Goal: Task Accomplishment & Management: Use online tool/utility

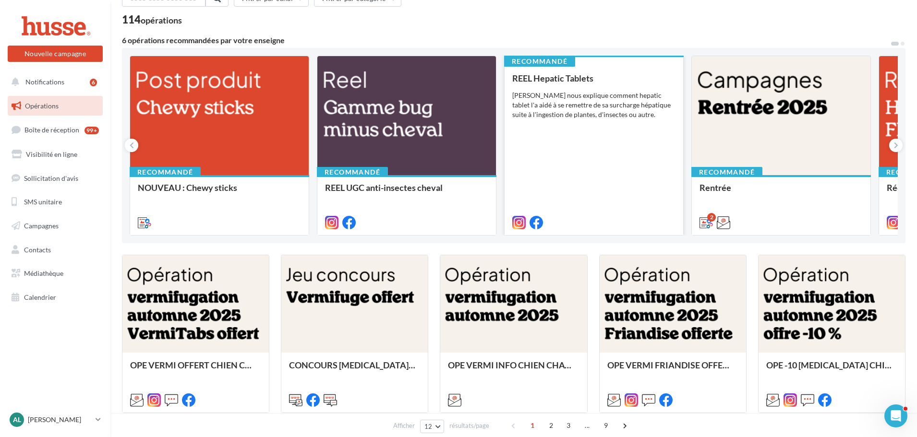
scroll to position [96, 0]
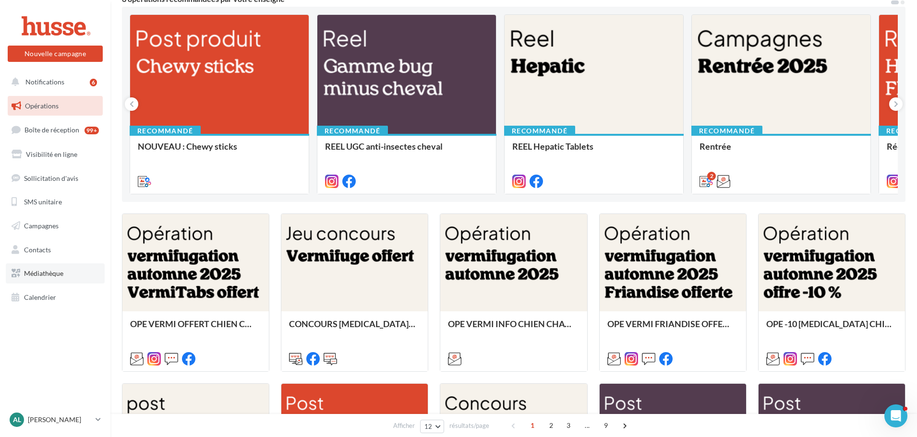
click at [42, 273] on span "Médiathèque" at bounding box center [43, 273] width 39 height 8
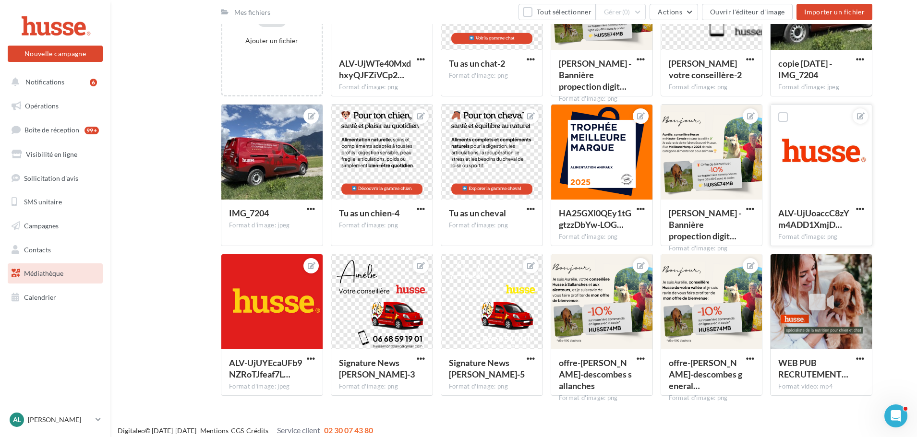
scroll to position [171, 0]
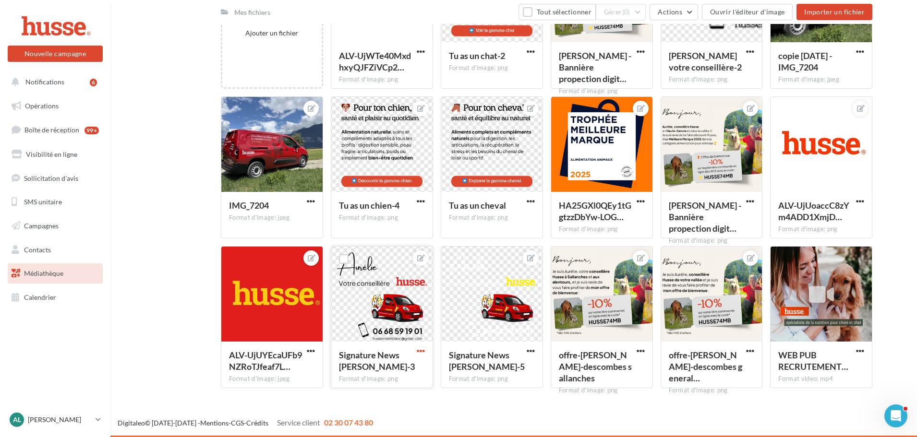
click at [419, 352] on span "button" at bounding box center [421, 351] width 8 height 8
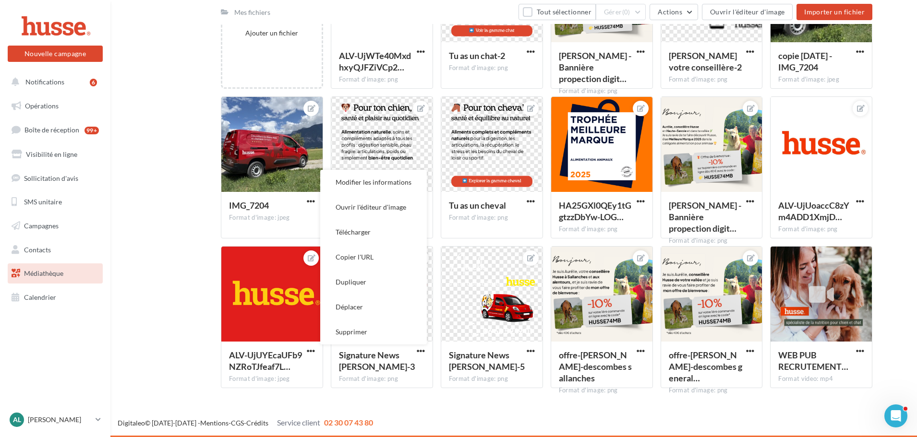
click at [595, 420] on div "Digitaleo © 2015-2025 - Mentions - CGS - Crédits Service client 02 30 07 43 80" at bounding box center [513, 423] width 807 height 11
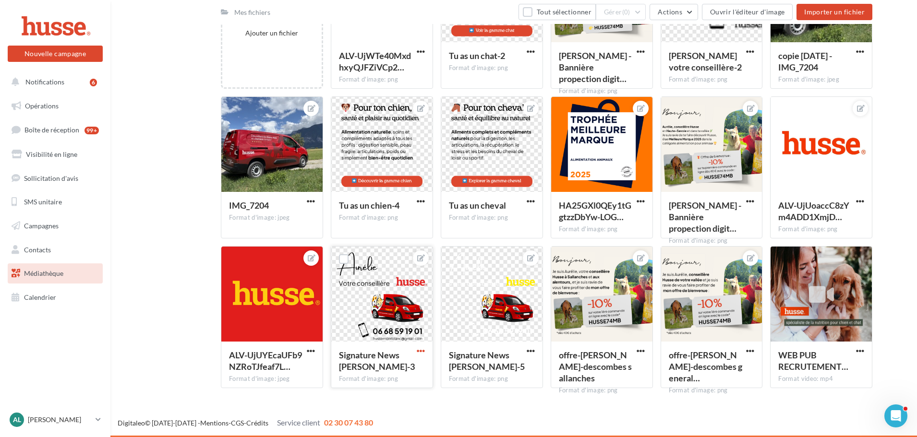
click at [419, 350] on span "button" at bounding box center [421, 351] width 8 height 8
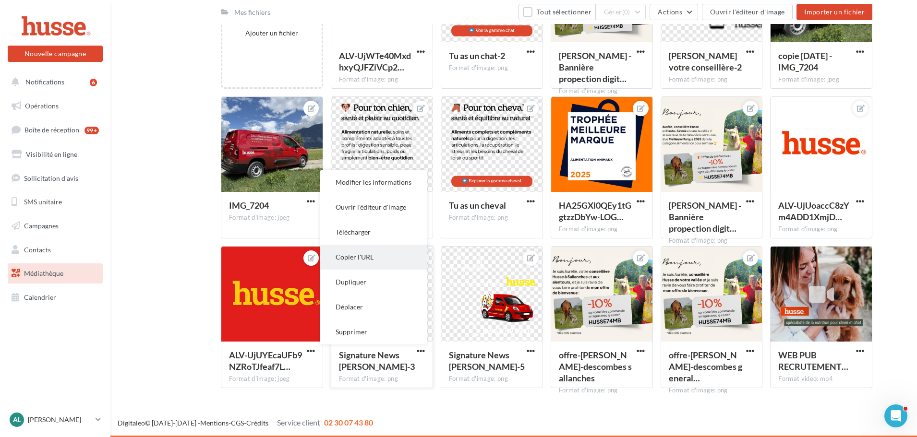
click at [374, 255] on button "Copier l'URL" at bounding box center [373, 257] width 107 height 25
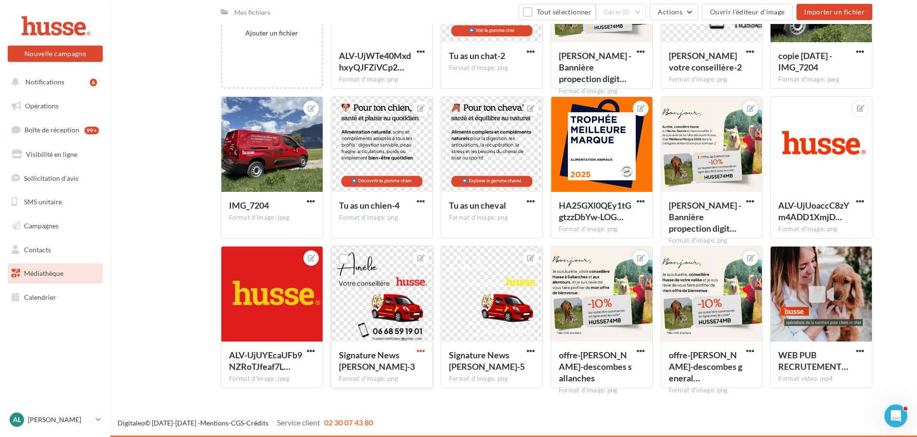
click at [421, 349] on span "button" at bounding box center [421, 351] width 8 height 8
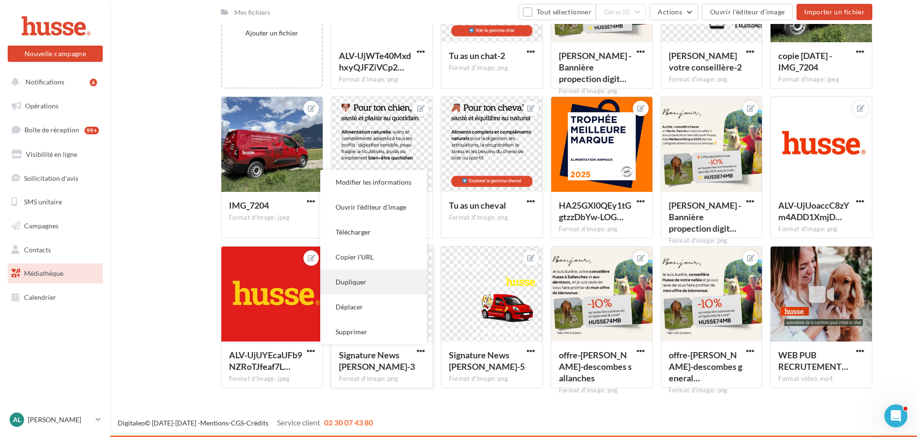
click at [381, 283] on button "Dupliquer" at bounding box center [373, 282] width 107 height 25
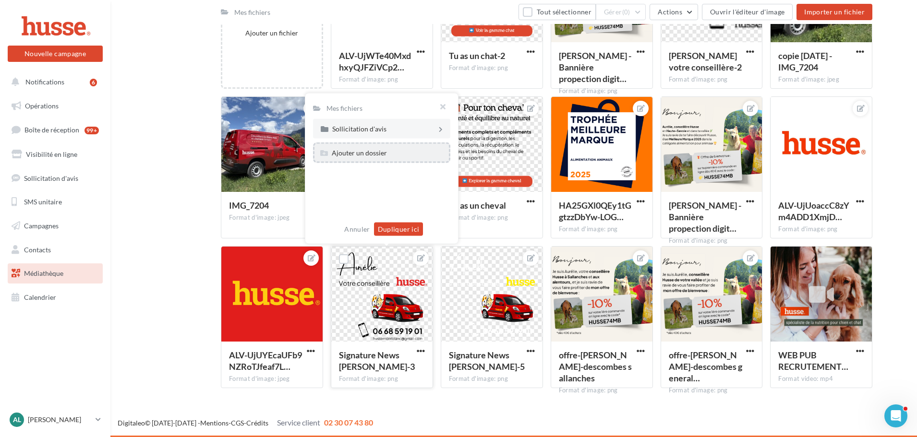
click at [384, 151] on div "Ajouter un dossier" at bounding box center [359, 153] width 55 height 10
click at [357, 229] on button "Annuler" at bounding box center [356, 230] width 33 height 12
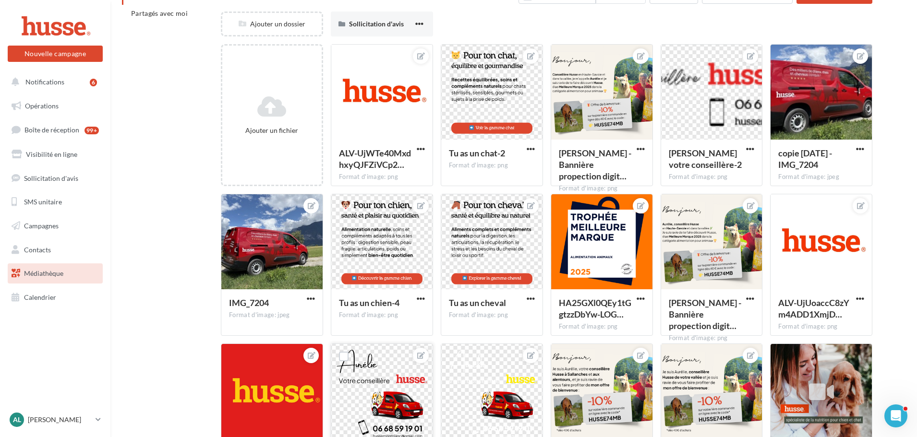
scroll to position [0, 0]
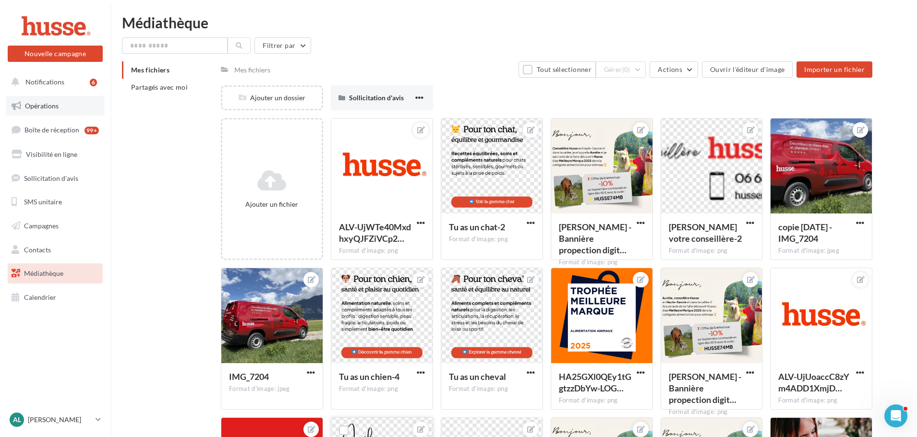
click at [54, 107] on span "Opérations" at bounding box center [42, 106] width 34 height 8
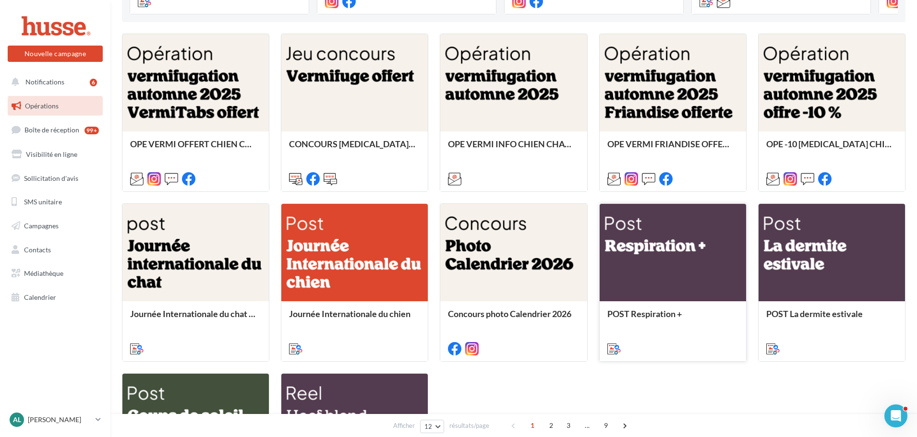
scroll to position [384, 0]
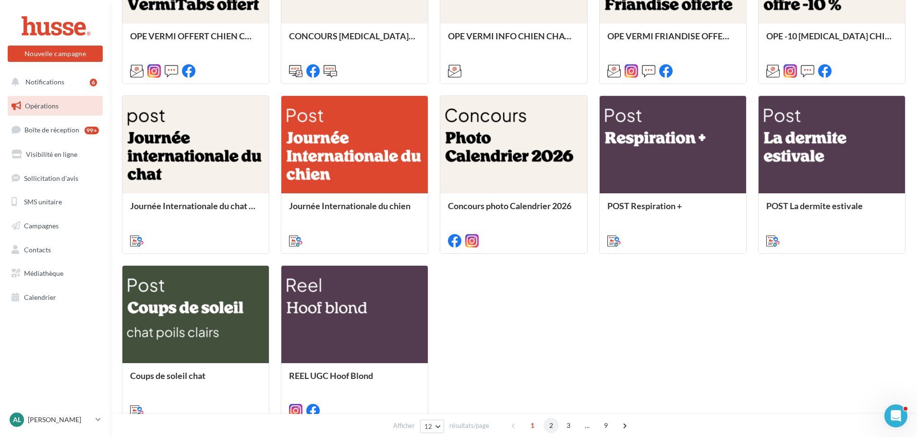
click at [548, 425] on span "2" at bounding box center [551, 425] width 15 height 15
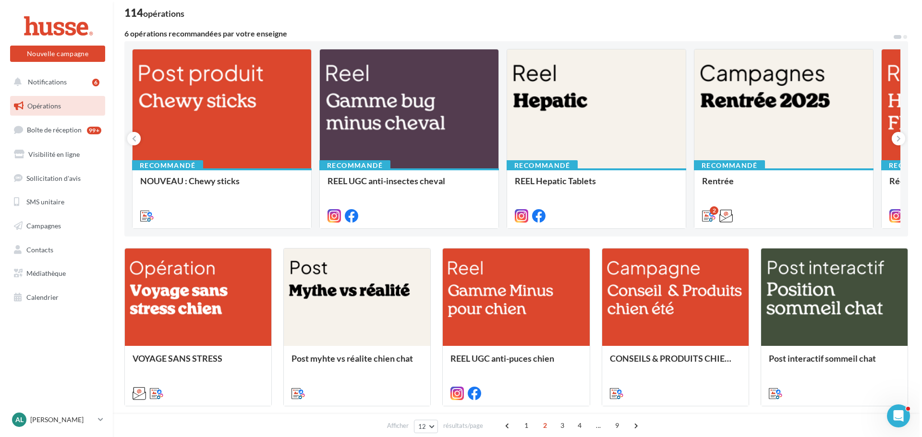
scroll to position [192, 0]
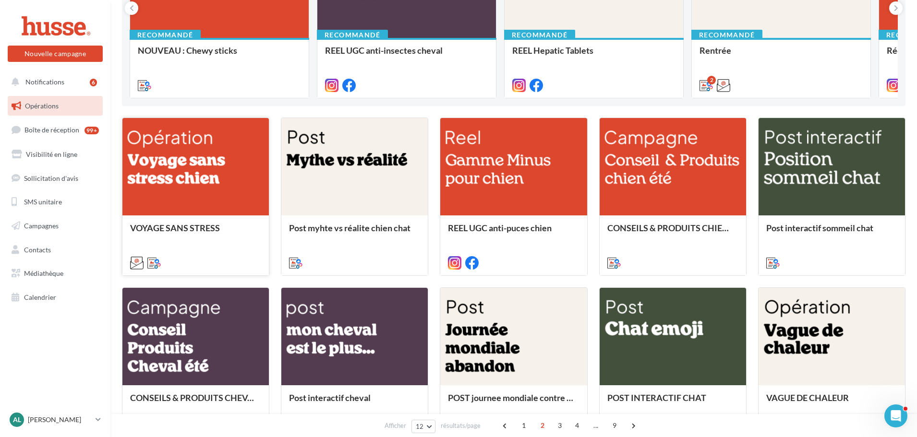
click at [215, 150] on div at bounding box center [195, 167] width 146 height 98
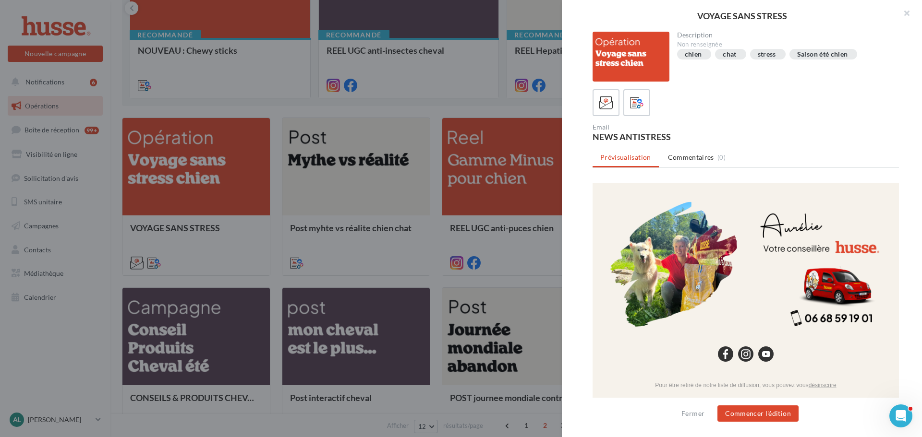
scroll to position [1150, 0]
click at [753, 417] on button "Commencer l'édition" at bounding box center [757, 414] width 81 height 16
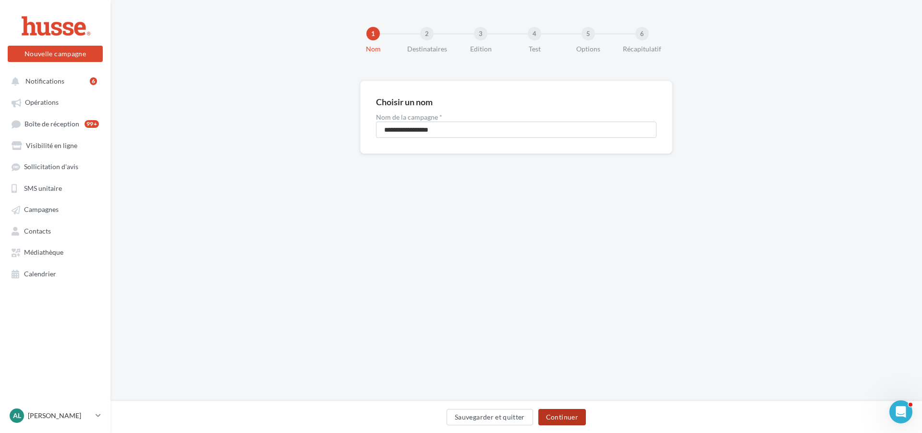
click at [564, 417] on button "Continuer" at bounding box center [562, 417] width 48 height 16
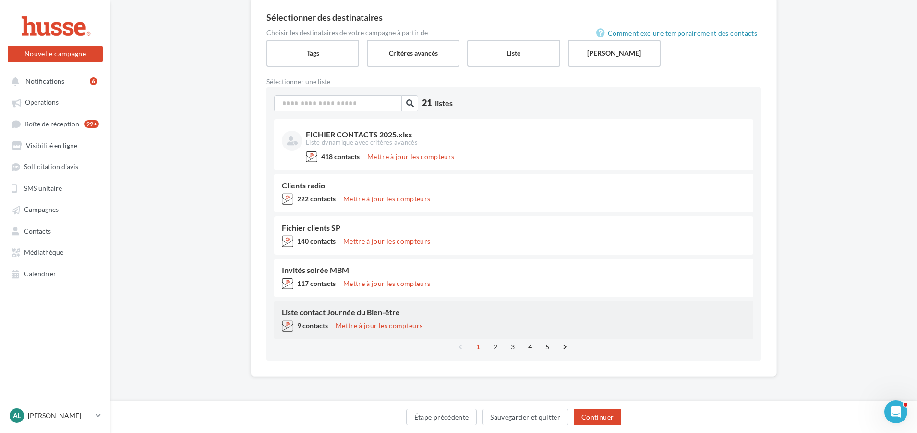
scroll to position [84, 0]
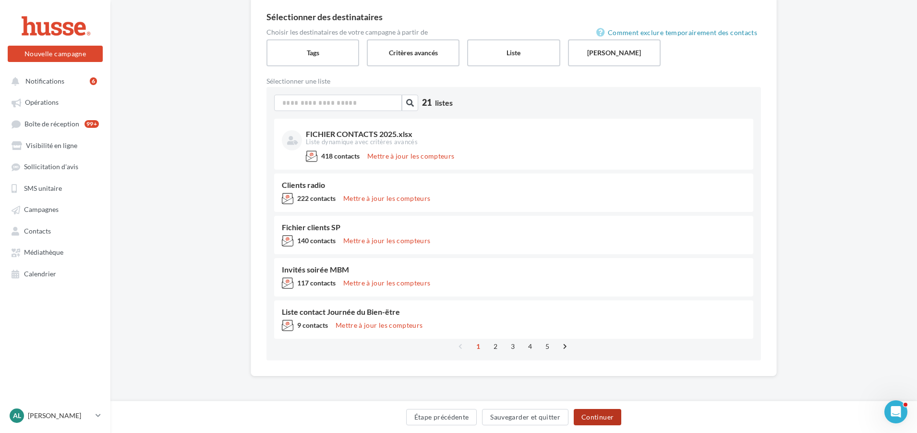
click at [595, 413] on button "Continuer" at bounding box center [598, 417] width 48 height 16
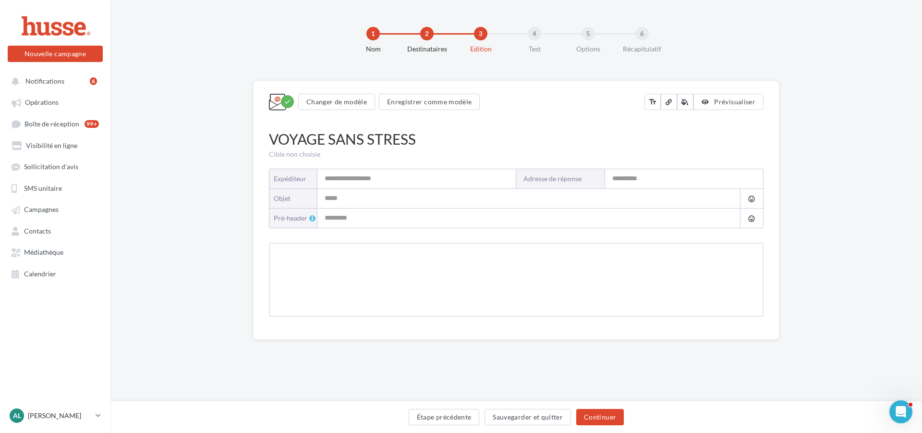
type input "**********"
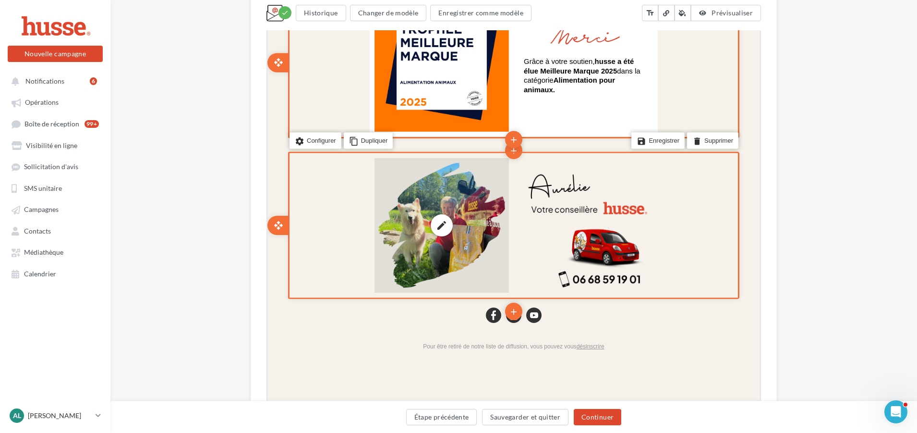
scroll to position [1249, 0]
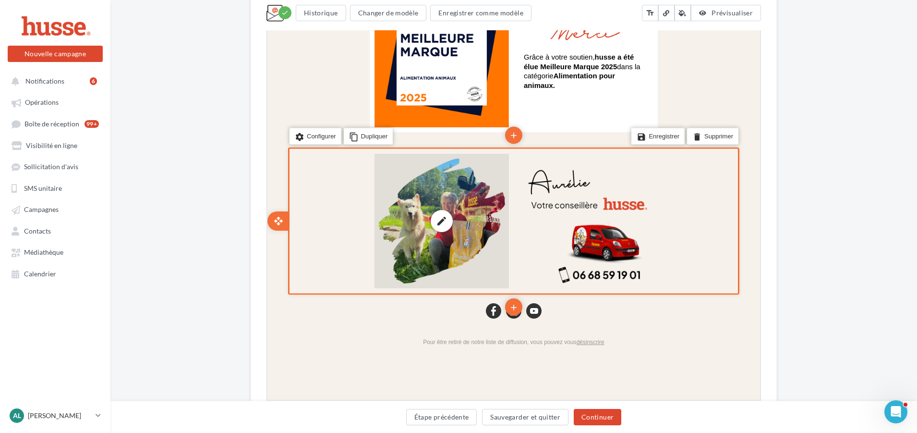
click at [453, 194] on div "edit photo_library rounded_corner crop link style" at bounding box center [441, 220] width 134 height 134
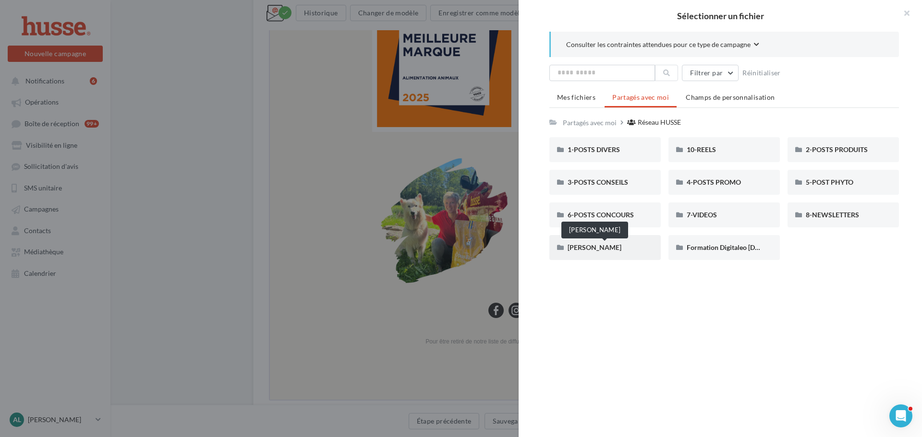
click at [603, 249] on span "AURELIE DESCOMBES" at bounding box center [595, 247] width 54 height 8
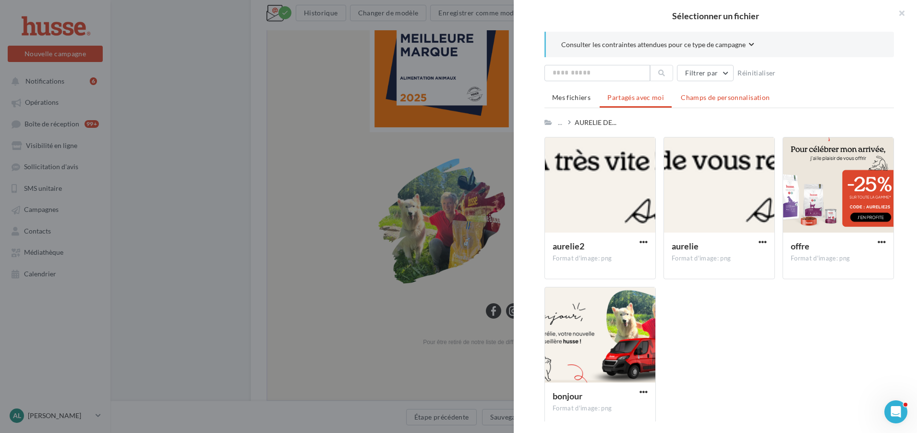
click at [717, 96] on span "Champs de personnalisation" at bounding box center [725, 97] width 89 height 8
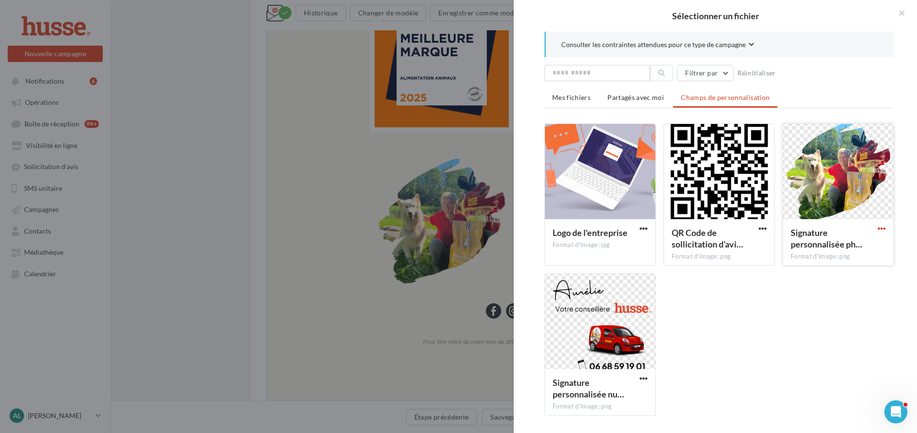
click at [878, 228] on span "button" at bounding box center [882, 228] width 8 height 8
click at [821, 274] on button "Télécharger" at bounding box center [837, 272] width 101 height 25
click at [641, 377] on span "button" at bounding box center [644, 378] width 8 height 8
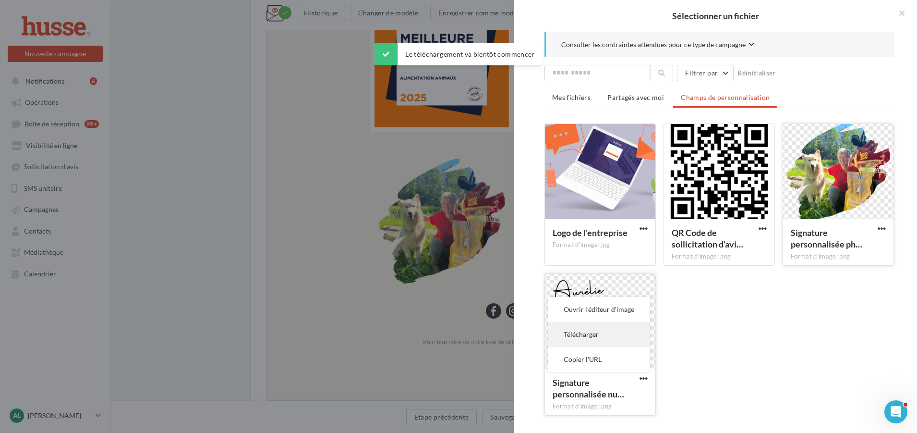
click at [605, 338] on button "Télécharger" at bounding box center [598, 334] width 101 height 25
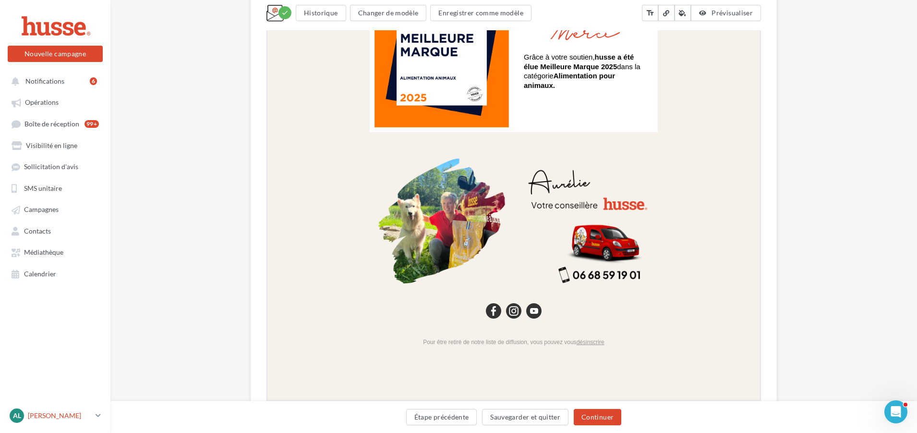
click at [100, 419] on icon at bounding box center [98, 415] width 5 height 8
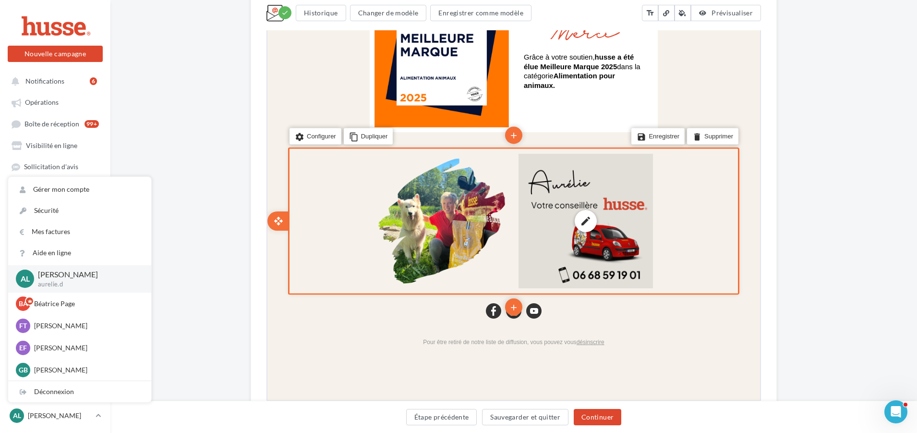
click at [594, 183] on div "edit photo_library rounded_corner crop link style" at bounding box center [585, 220] width 134 height 134
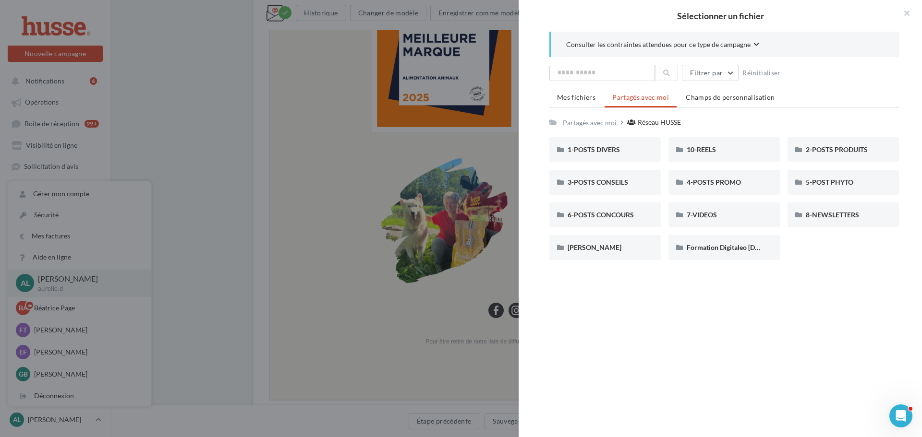
click at [789, 309] on div "Consulter les contraintes attendues pour ce type de campagne Filtrer par Réinit…" at bounding box center [724, 229] width 411 height 394
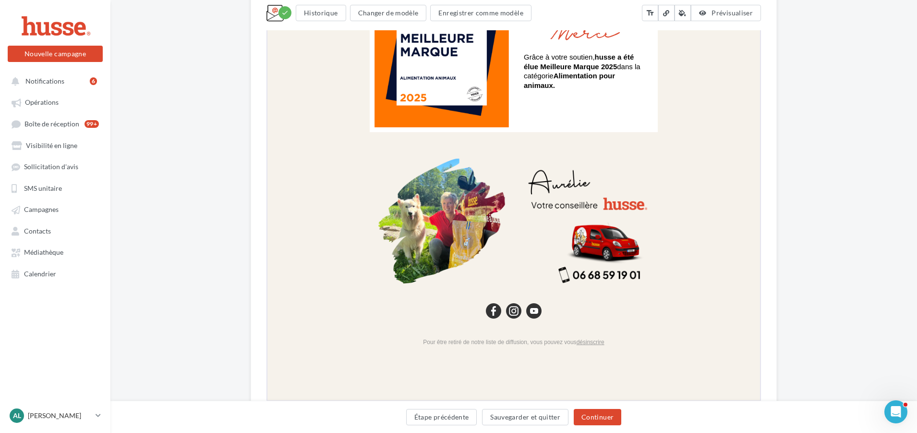
drag, startPoint x: 203, startPoint y: 151, endPoint x: 180, endPoint y: 138, distance: 26.6
click at [54, 103] on span "Opérations" at bounding box center [42, 102] width 34 height 8
